Goal: Navigation & Orientation: Find specific page/section

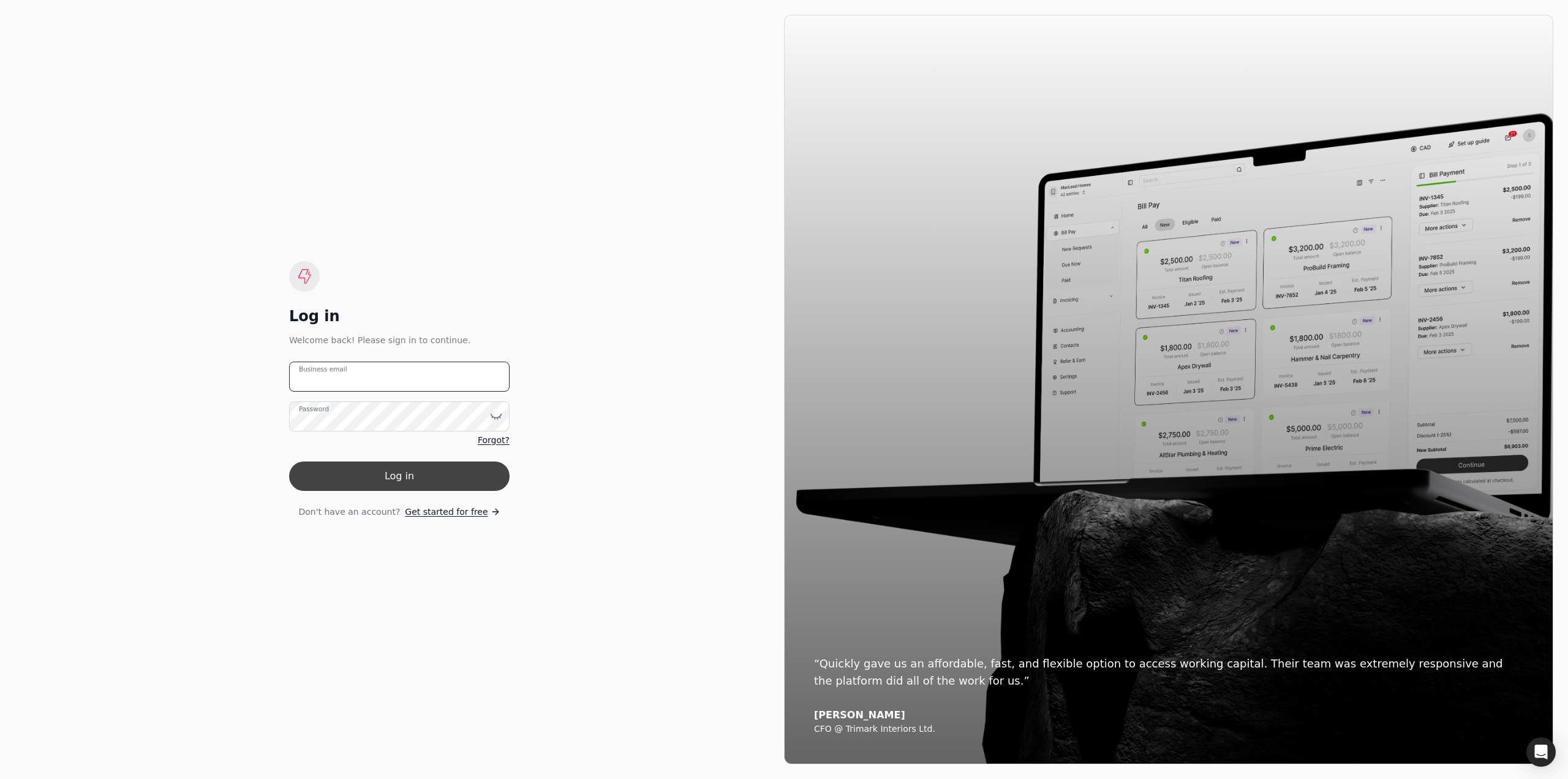
type email "[EMAIL_ADDRESS][DOMAIN_NAME]"
click at [398, 478] on button "Log in" at bounding box center [399, 475] width 221 height 29
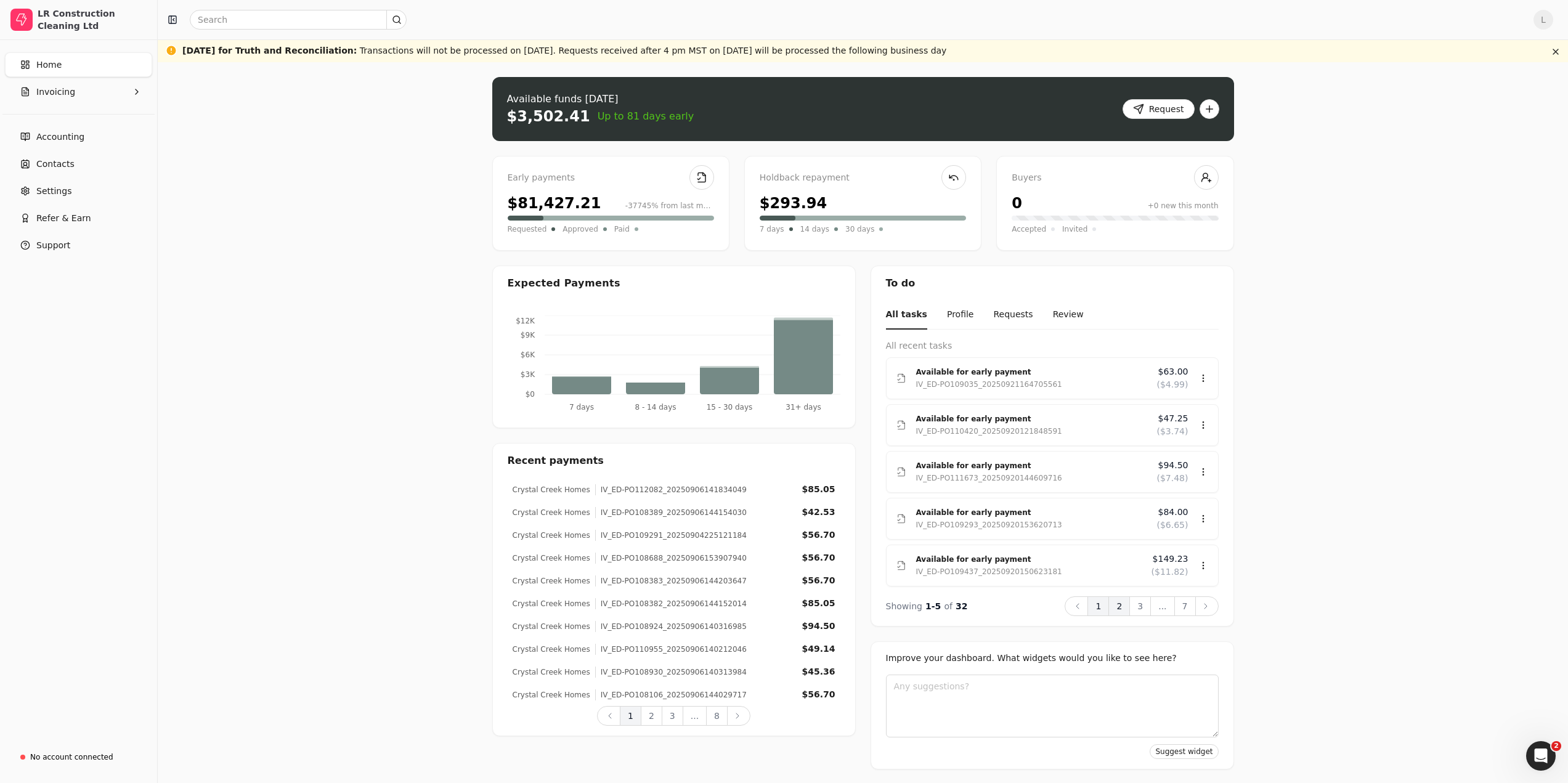
click at [1117, 605] on button "2" at bounding box center [1119, 606] width 21 height 20
click at [1138, 608] on button "3" at bounding box center [1140, 606] width 21 height 20
click at [1144, 606] on button "4" at bounding box center [1140, 606] width 21 height 20
click at [1140, 603] on button "5" at bounding box center [1140, 606] width 21 height 20
click at [1145, 606] on button "6" at bounding box center [1140, 606] width 21 height 20
